Goal: Book appointment/travel/reservation

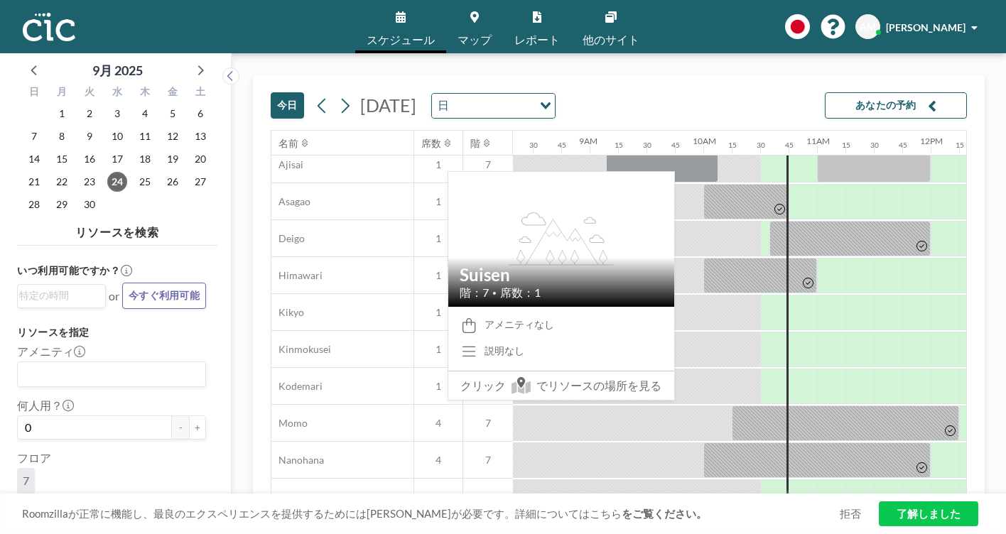
scroll to position [450, 946]
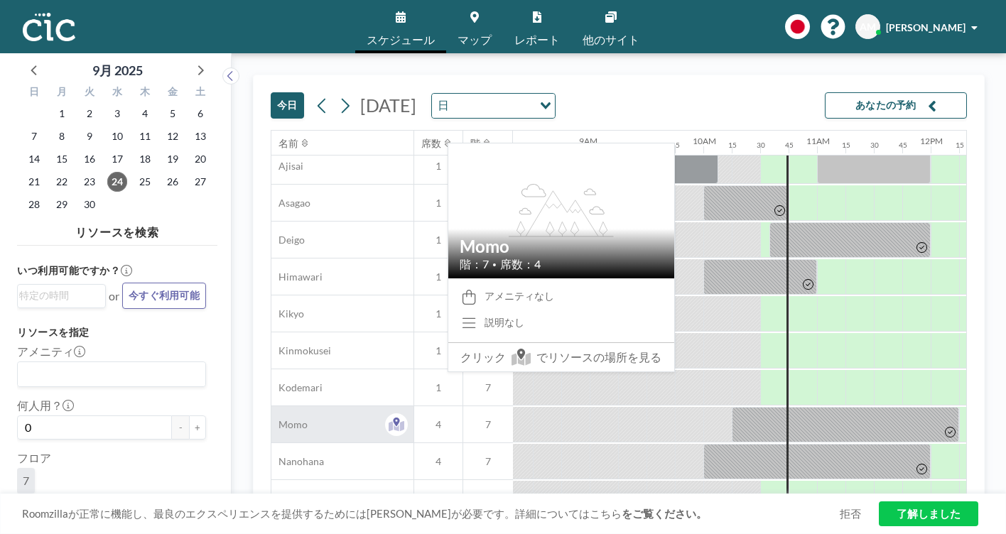
click at [298, 406] on div "Momo" at bounding box center [342, 424] width 142 height 36
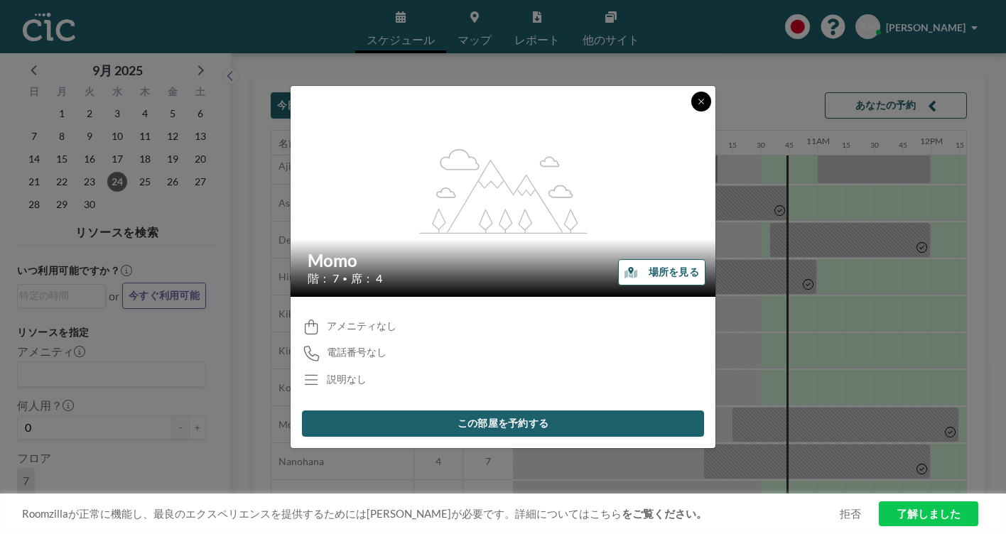
click at [691, 112] on button at bounding box center [701, 102] width 20 height 20
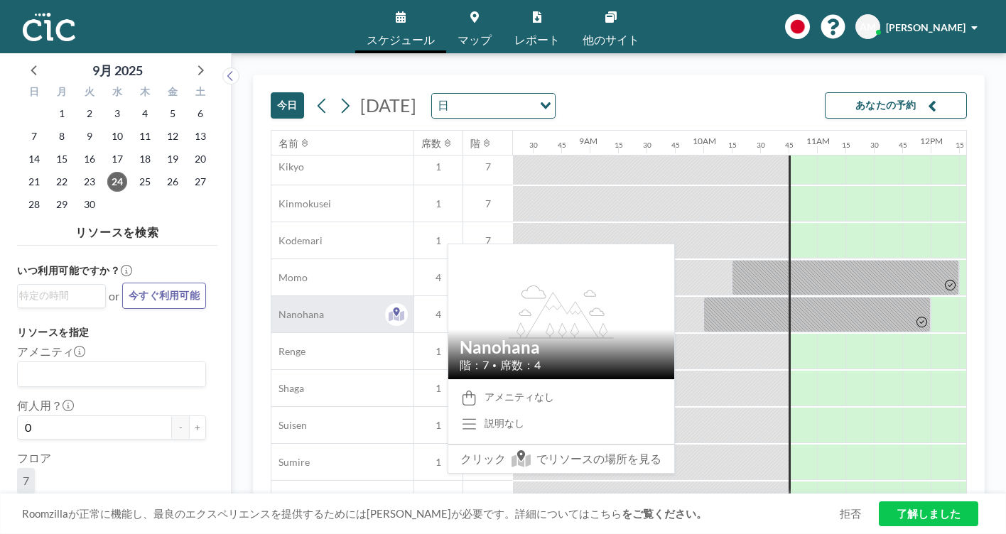
scroll to position [597, 946]
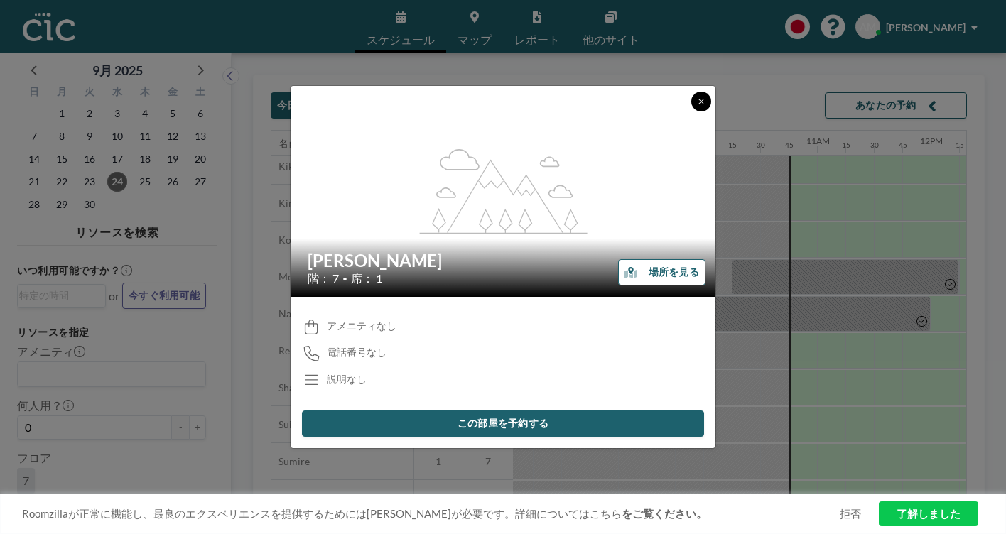
click at [697, 106] on icon at bounding box center [701, 101] width 9 height 9
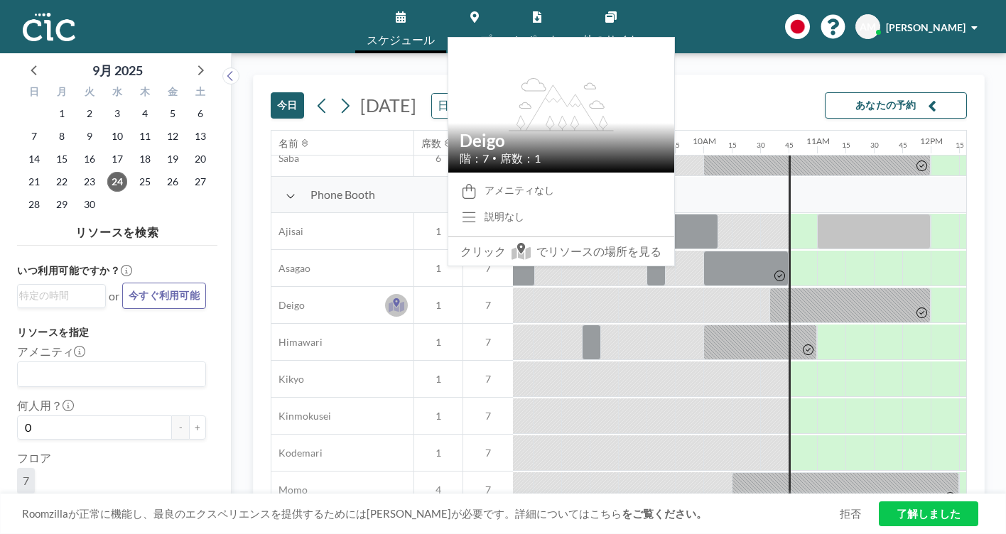
scroll to position [282, 946]
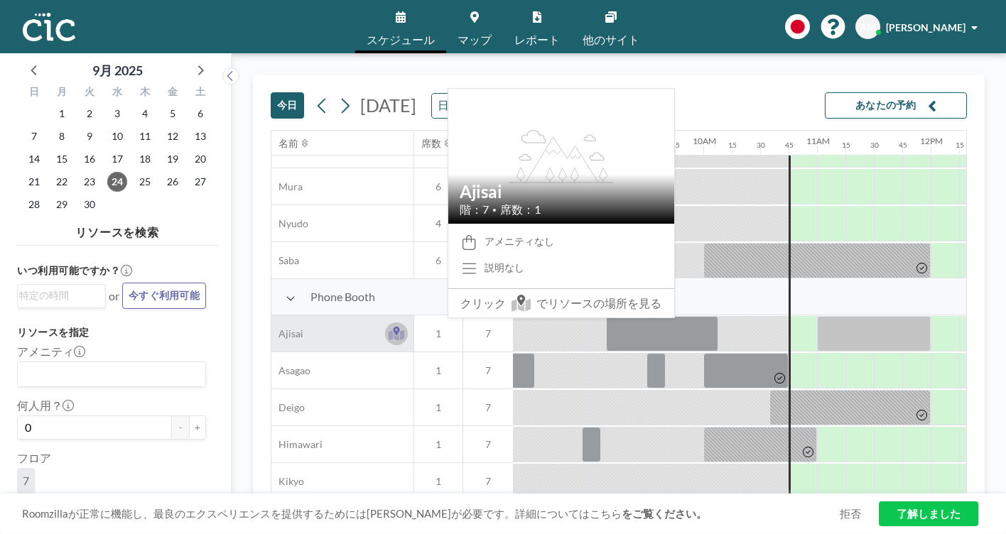
click at [388, 330] on icon at bounding box center [396, 335] width 16 height 11
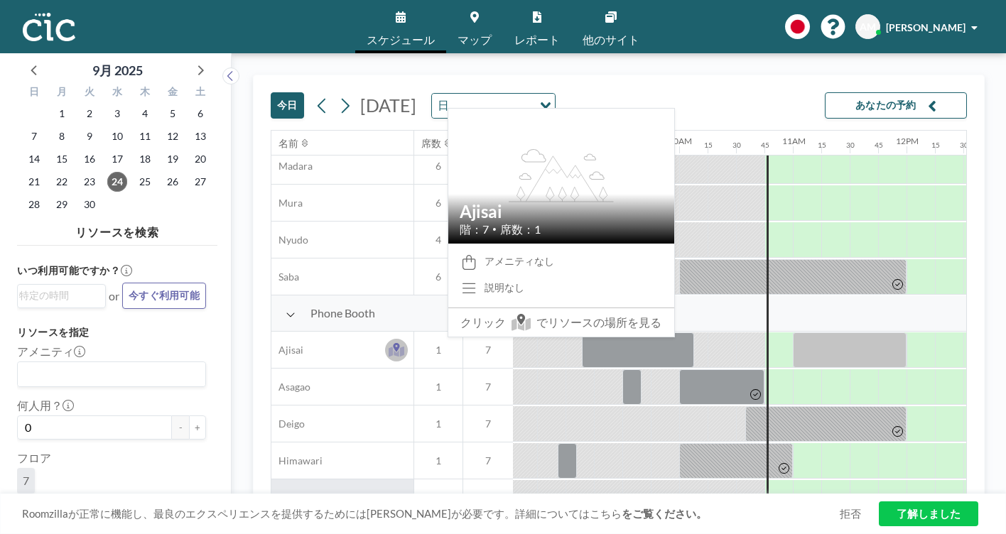
scroll to position [0, 970]
